Goal: Find specific page/section

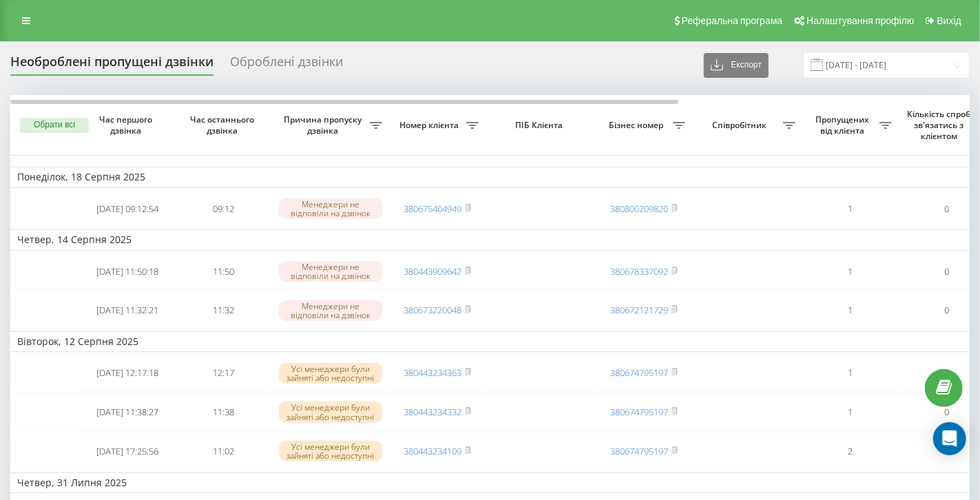
click at [310, 61] on div "Оброблені дзвінки" at bounding box center [286, 64] width 113 height 21
